Goal: Check status: Check status

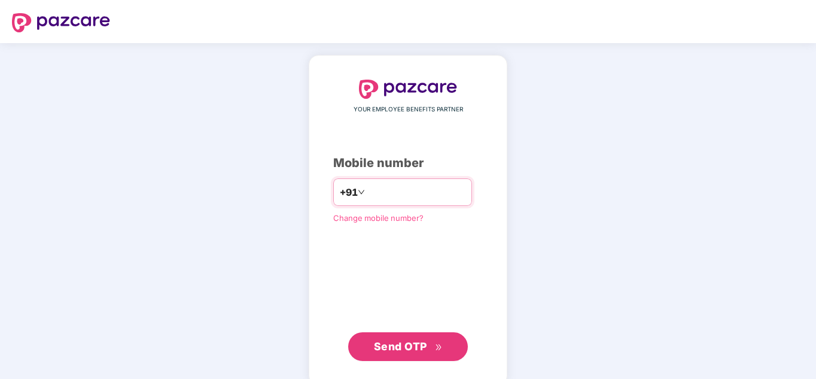
click at [403, 193] on input "number" at bounding box center [417, 192] width 98 height 19
type input "**********"
click at [401, 349] on span "Send OTP" at bounding box center [400, 346] width 53 height 13
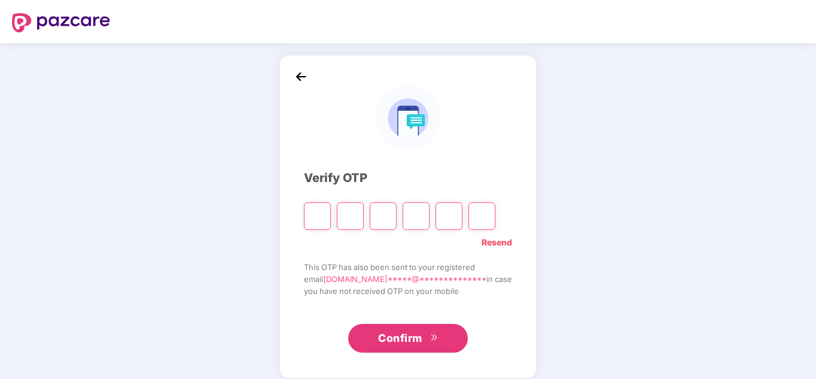
type input "*"
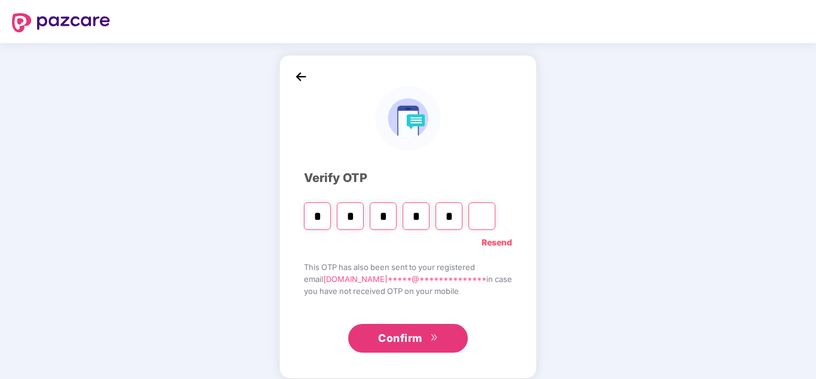
type input "*"
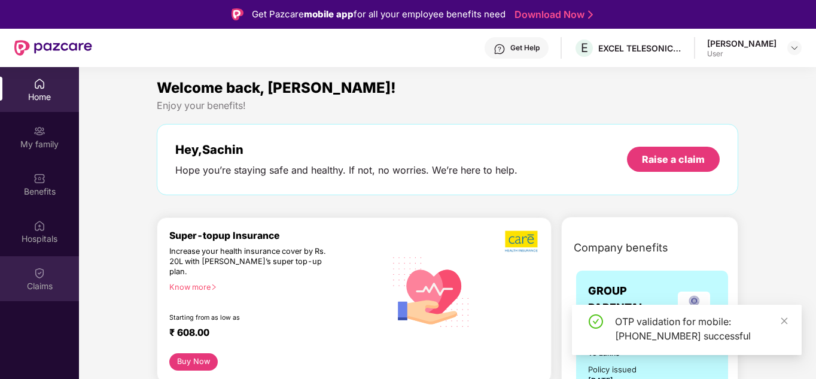
click at [34, 278] on img at bounding box center [40, 273] width 12 height 12
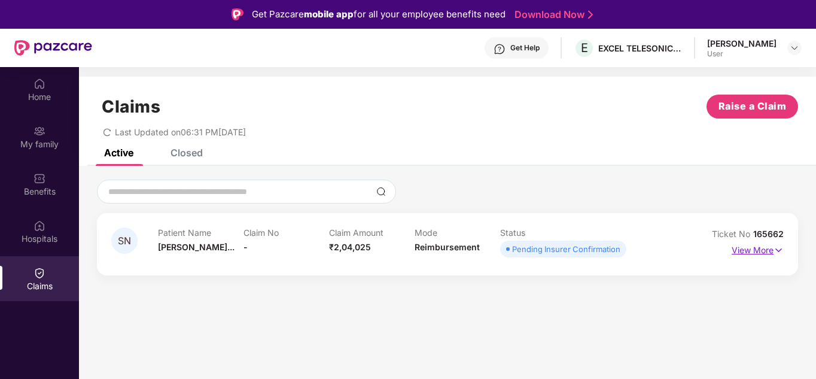
click at [778, 252] on img at bounding box center [779, 250] width 10 height 13
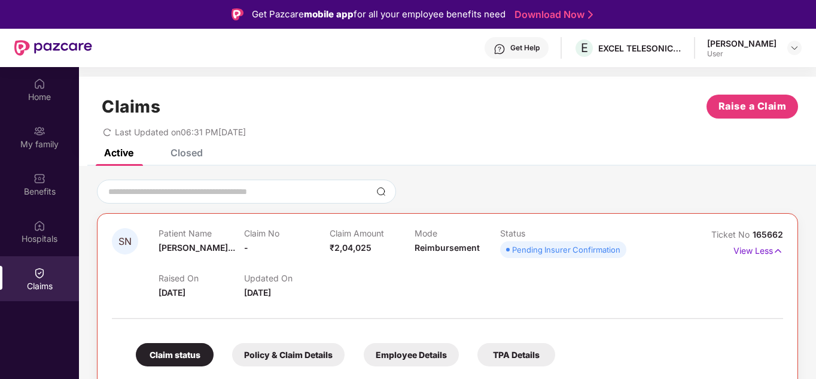
click at [184, 156] on div "Closed" at bounding box center [187, 153] width 32 height 12
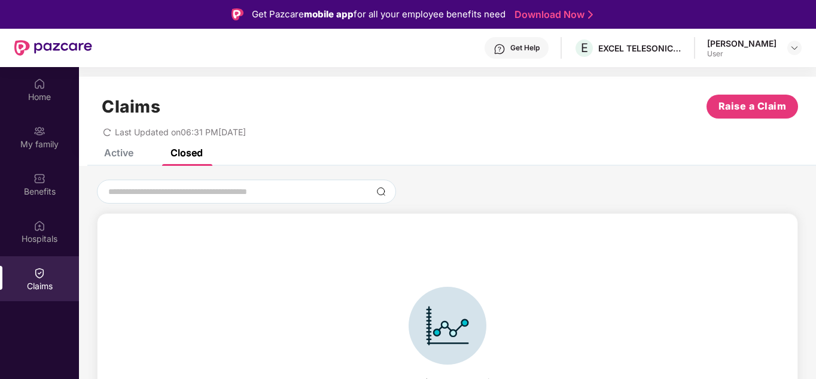
click at [122, 151] on div "Active" at bounding box center [118, 153] width 29 height 12
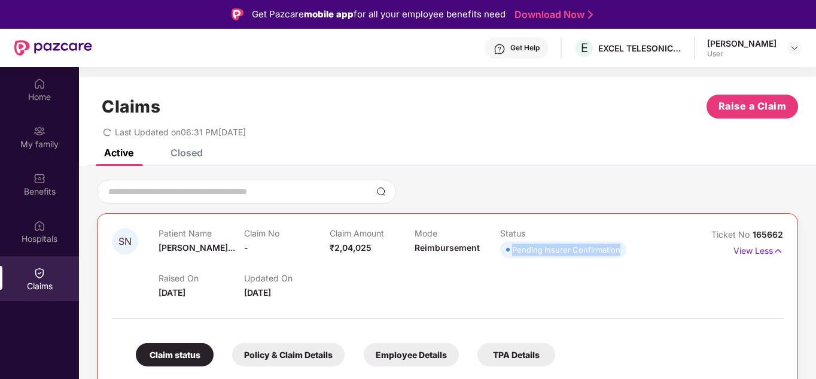
drag, startPoint x: 512, startPoint y: 249, endPoint x: 620, endPoint y: 244, distance: 107.2
click at [620, 244] on span "Pending Insurer Confirmation" at bounding box center [563, 249] width 126 height 17
click at [493, 268] on div "Raised On [DATE] Updated On [DATE]" at bounding box center [415, 280] width 513 height 38
